Goal: Transaction & Acquisition: Obtain resource

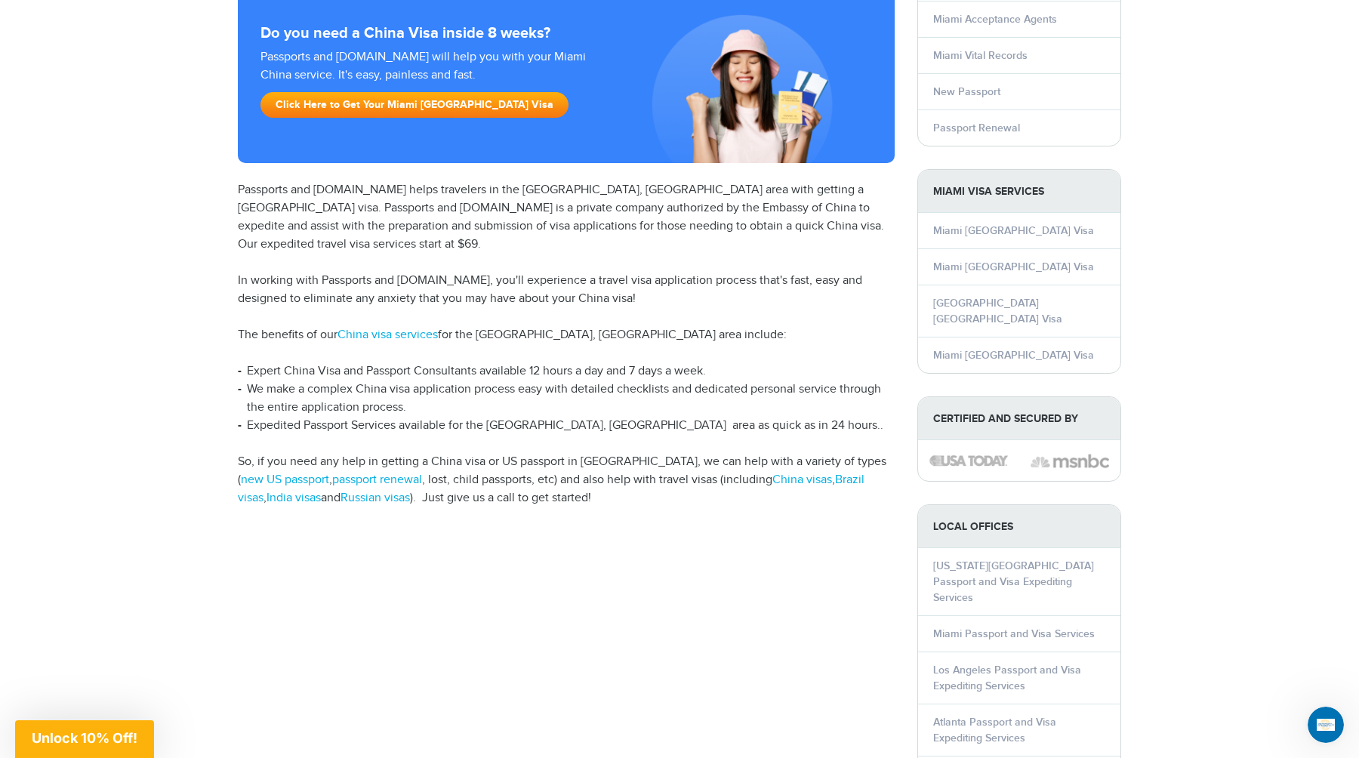
scroll to position [216, 0]
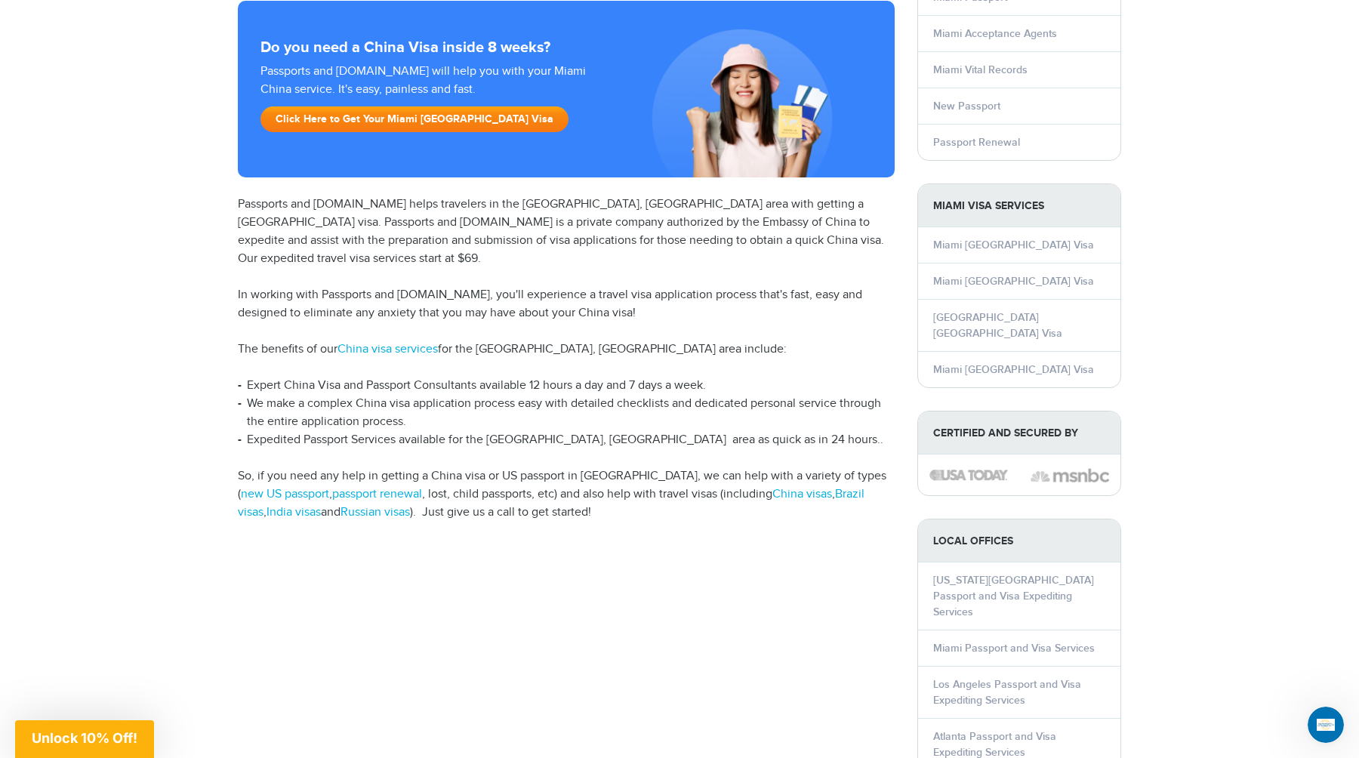
click at [386, 122] on link "Click Here to Get Your Miami China Visa" at bounding box center [414, 119] width 308 height 26
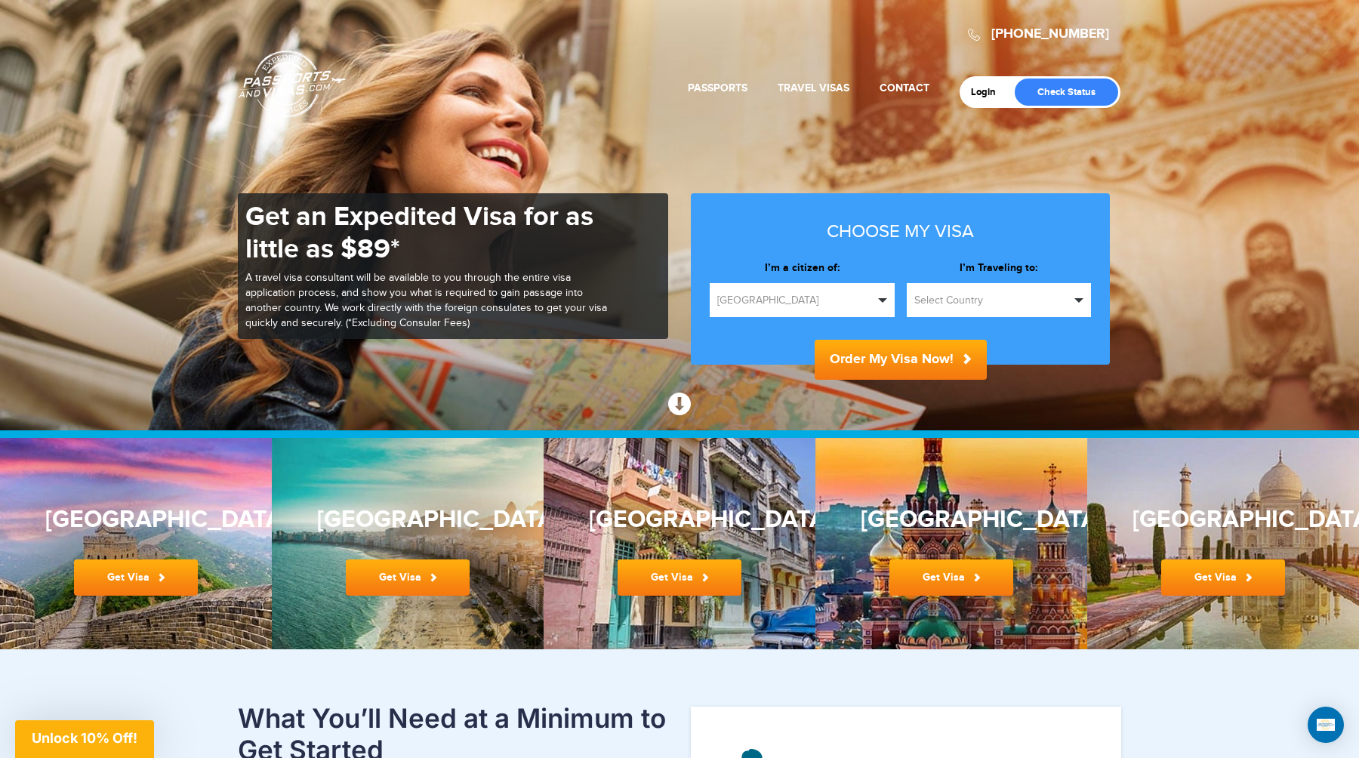
click at [1001, 299] on span "Select Country" at bounding box center [992, 300] width 156 height 15
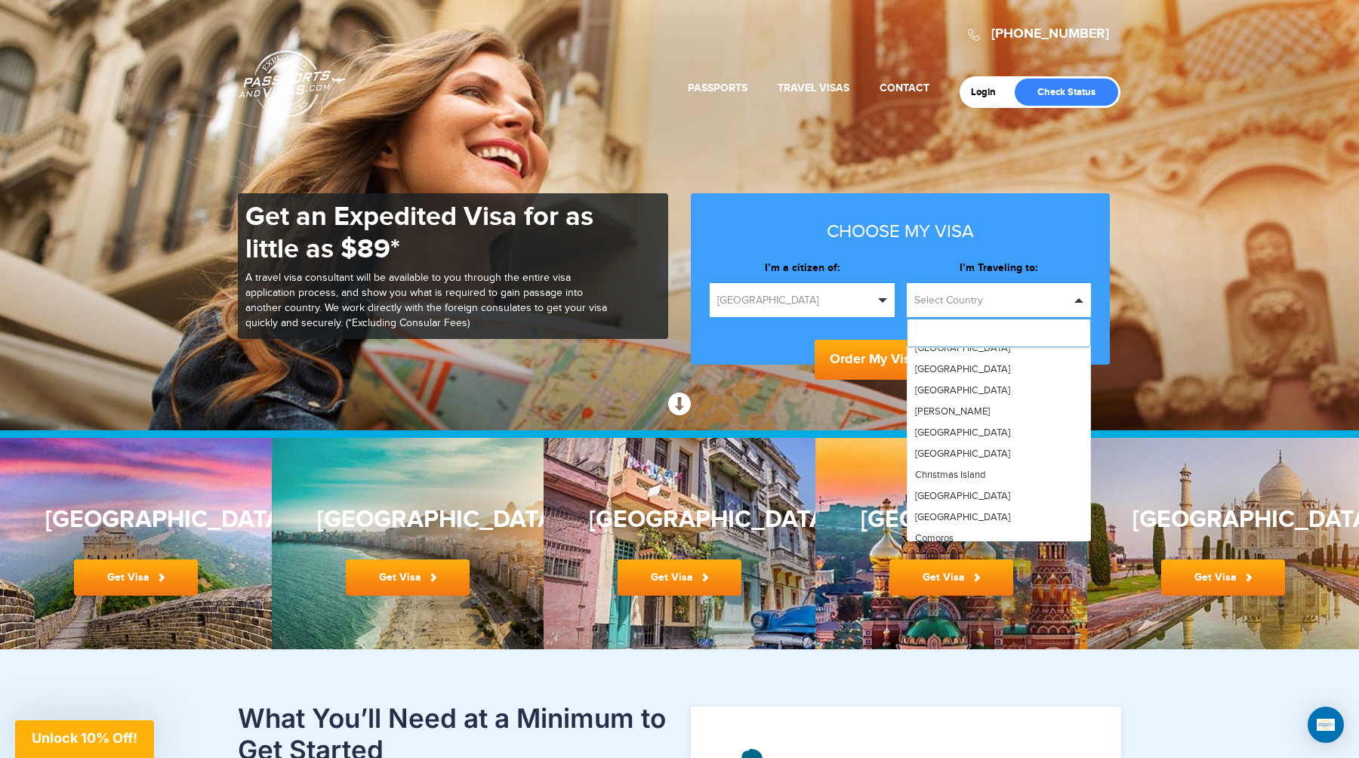
scroll to position [842, 0]
click at [938, 450] on span "[GEOGRAPHIC_DATA]" at bounding box center [962, 447] width 95 height 12
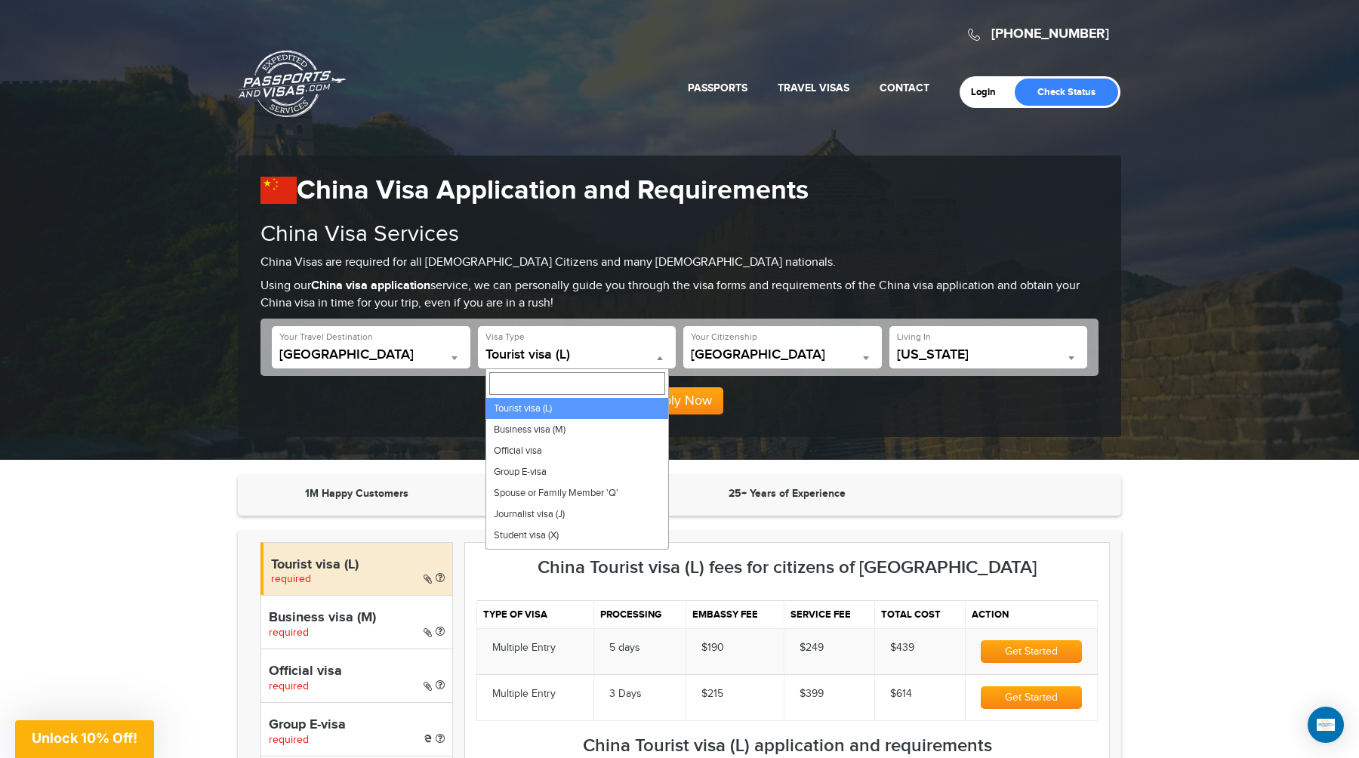
click at [583, 358] on span "Tourist visa (L)" at bounding box center [576, 354] width 183 height 15
select select "*****"
